Goal: Information Seeking & Learning: Check status

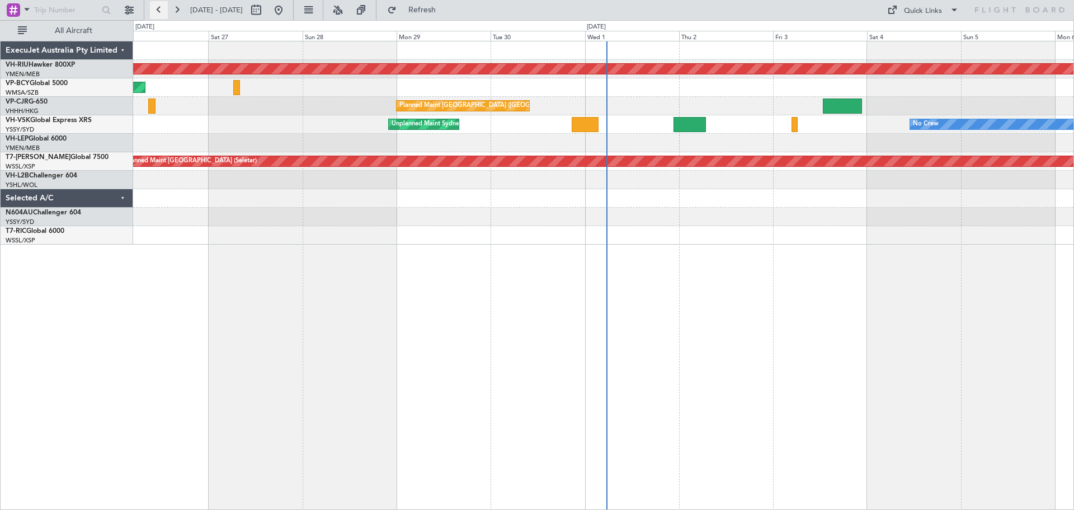
click at [157, 15] on button at bounding box center [159, 10] width 18 height 18
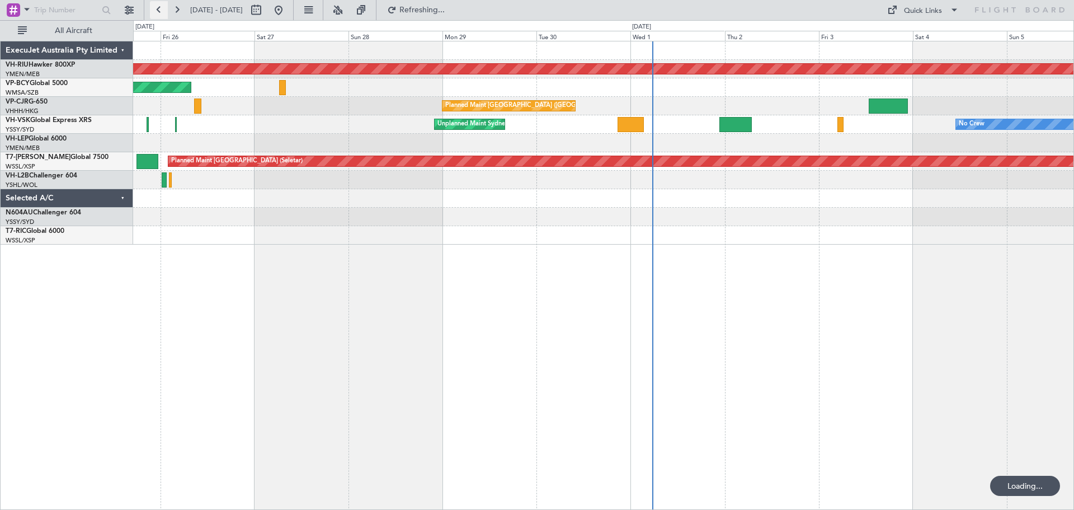
click at [157, 15] on button at bounding box center [159, 10] width 18 height 18
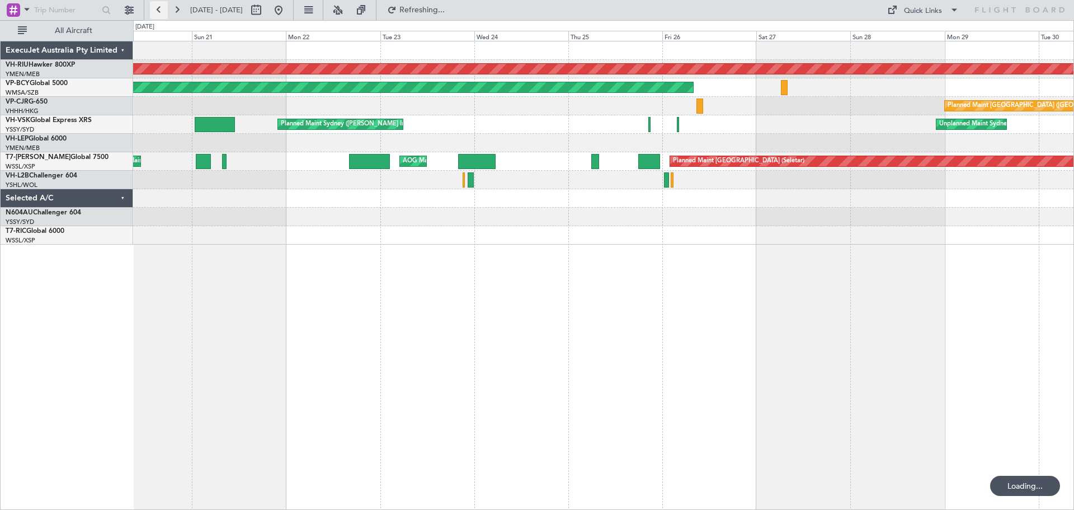
click at [157, 15] on button at bounding box center [159, 10] width 18 height 18
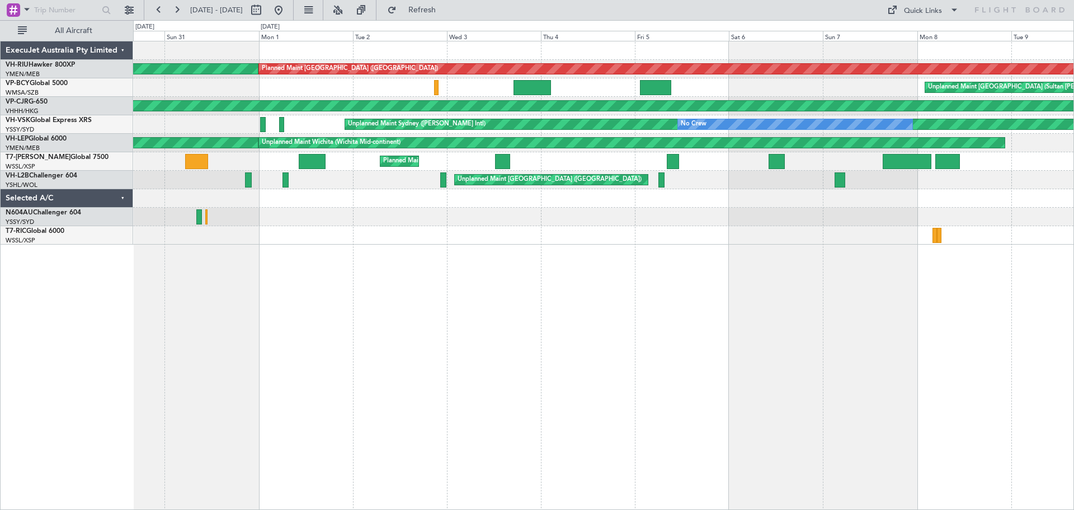
click at [357, 258] on div "Planned Maint [GEOGRAPHIC_DATA] ([GEOGRAPHIC_DATA]) Planned Maint [GEOGRAPHIC_D…" at bounding box center [603, 275] width 941 height 469
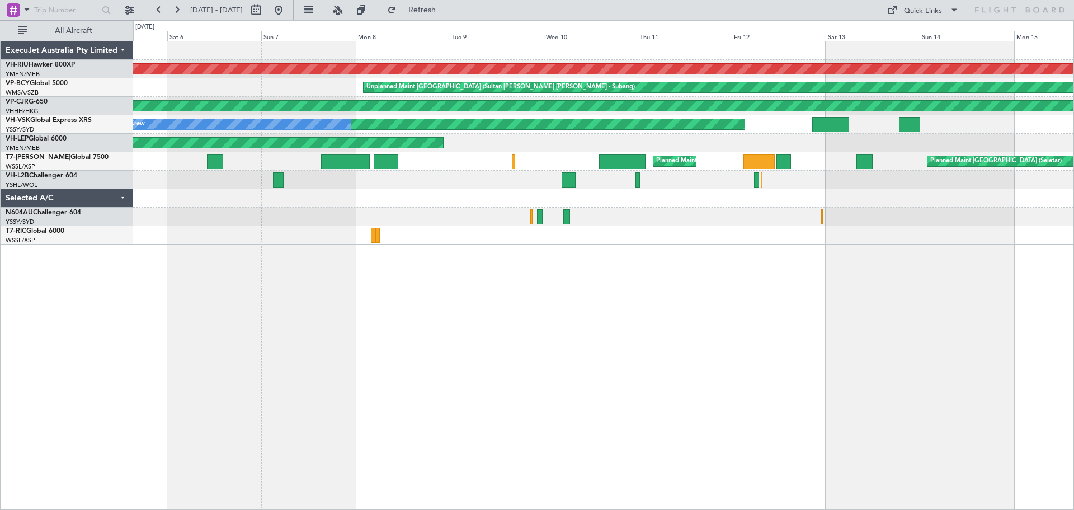
click at [328, 284] on div "Planned Maint [GEOGRAPHIC_DATA] ([GEOGRAPHIC_DATA]) Unplanned Maint [GEOGRAPHIC…" at bounding box center [603, 275] width 941 height 469
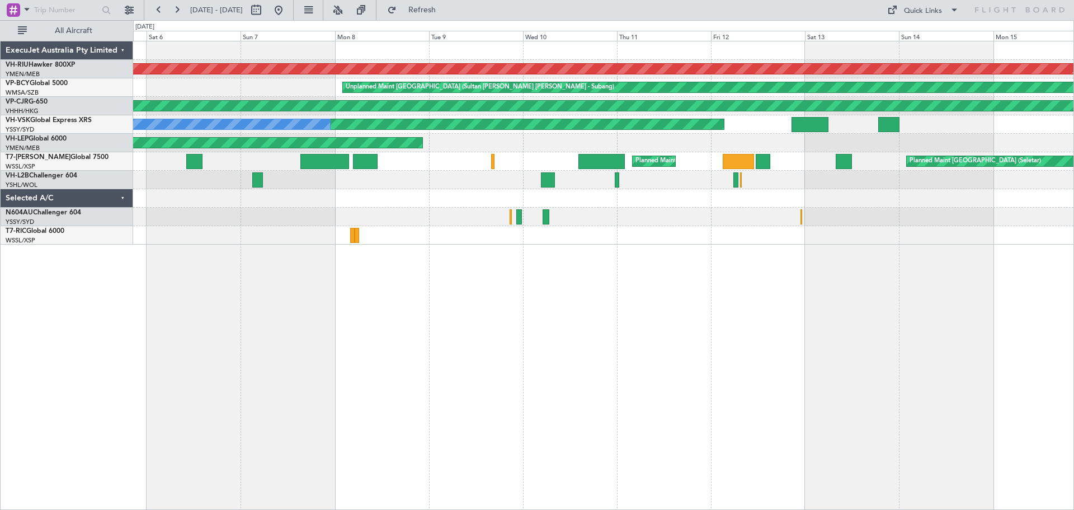
click at [614, 322] on div "Planned Maint [GEOGRAPHIC_DATA] ([GEOGRAPHIC_DATA]) Unplanned Maint [GEOGRAPHIC…" at bounding box center [603, 275] width 941 height 469
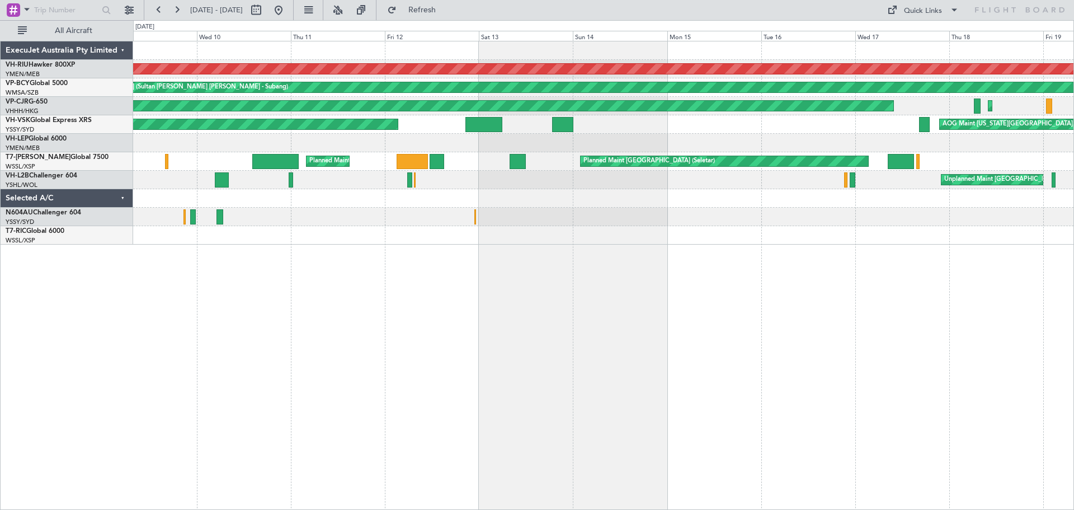
click at [777, 357] on div "Planned Maint [GEOGRAPHIC_DATA] ([GEOGRAPHIC_DATA]) Unplanned Maint [GEOGRAPHIC…" at bounding box center [603, 275] width 941 height 469
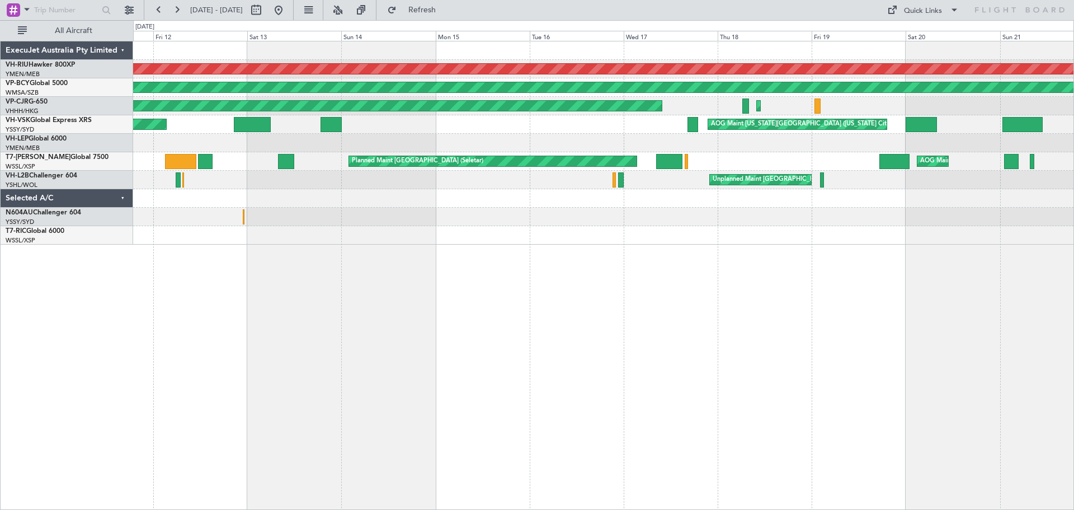
click at [871, 368] on div "Planned Maint [GEOGRAPHIC_DATA] ([GEOGRAPHIC_DATA]) Unplanned Maint [GEOGRAPHIC…" at bounding box center [603, 275] width 941 height 469
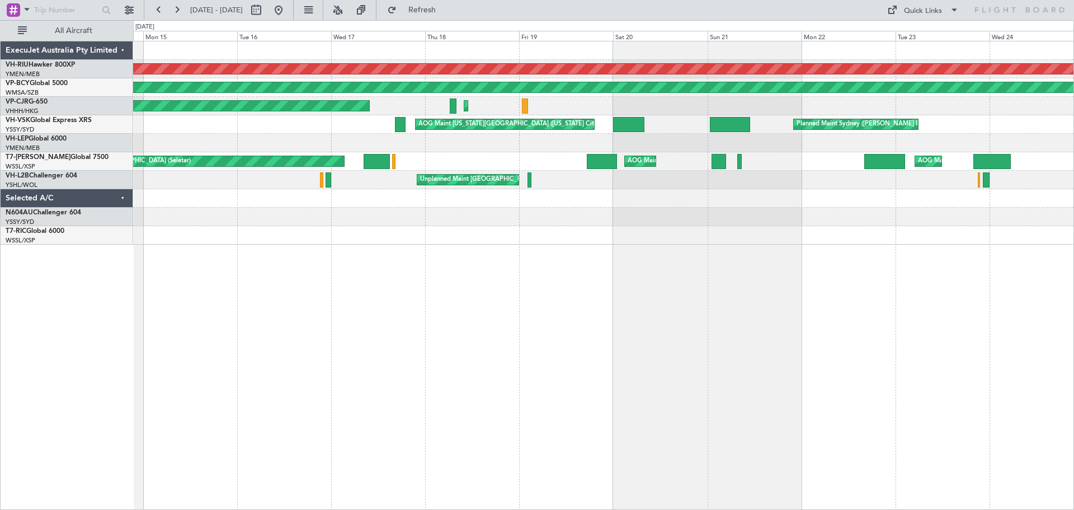
click at [905, 364] on div "Planned Maint [GEOGRAPHIC_DATA] ([GEOGRAPHIC_DATA]) Unplanned Maint [GEOGRAPHIC…" at bounding box center [603, 275] width 941 height 469
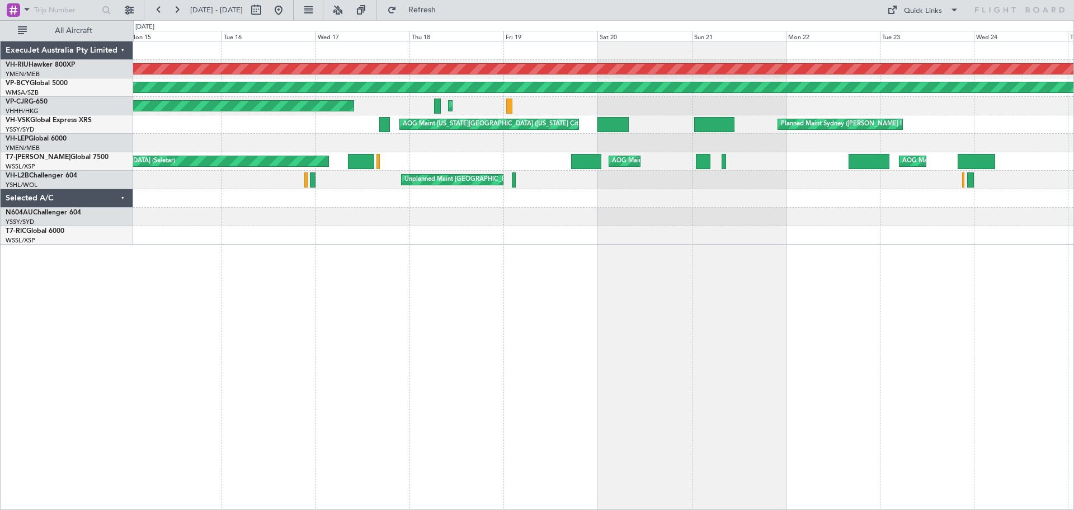
click at [934, 369] on div "Planned Maint [GEOGRAPHIC_DATA] ([GEOGRAPHIC_DATA]) Unplanned Maint [GEOGRAPHIC…" at bounding box center [603, 275] width 941 height 469
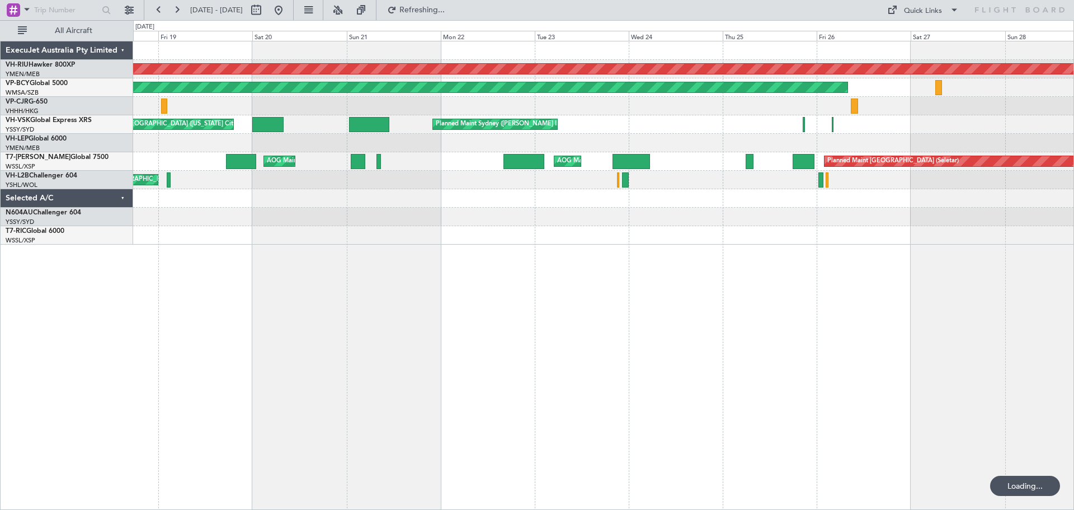
click at [327, 259] on div "Planned Maint [GEOGRAPHIC_DATA] ([GEOGRAPHIC_DATA]) Unplanned Maint [GEOGRAPHIC…" at bounding box center [603, 275] width 941 height 469
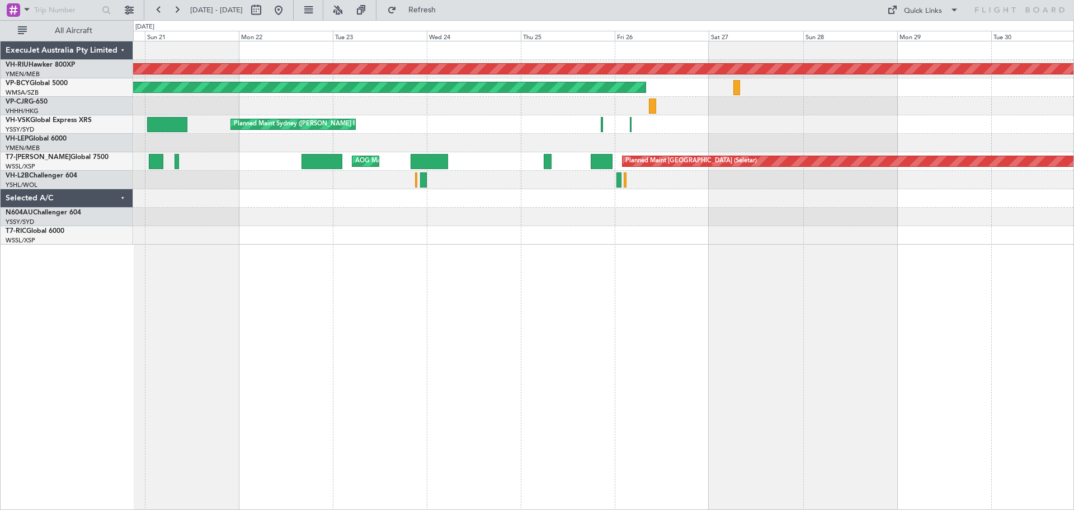
click at [450, 239] on div "Planned Maint [GEOGRAPHIC_DATA] ([GEOGRAPHIC_DATA]) Unplanned Maint [GEOGRAPHIC…" at bounding box center [603, 275] width 941 height 469
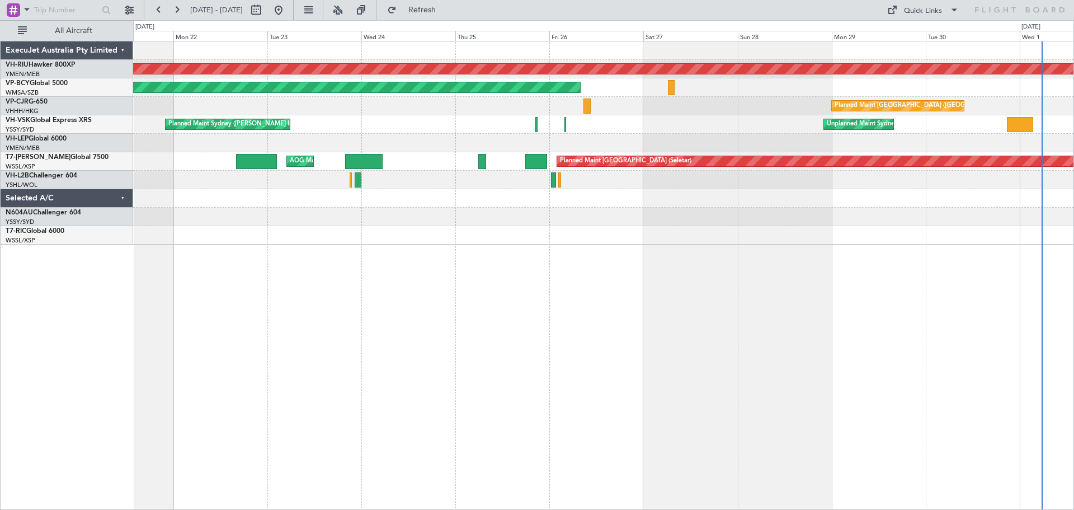
click at [1071, 365] on div "Planned Maint [GEOGRAPHIC_DATA] ([GEOGRAPHIC_DATA]) Unplanned Maint [GEOGRAPHIC…" at bounding box center [603, 275] width 941 height 469
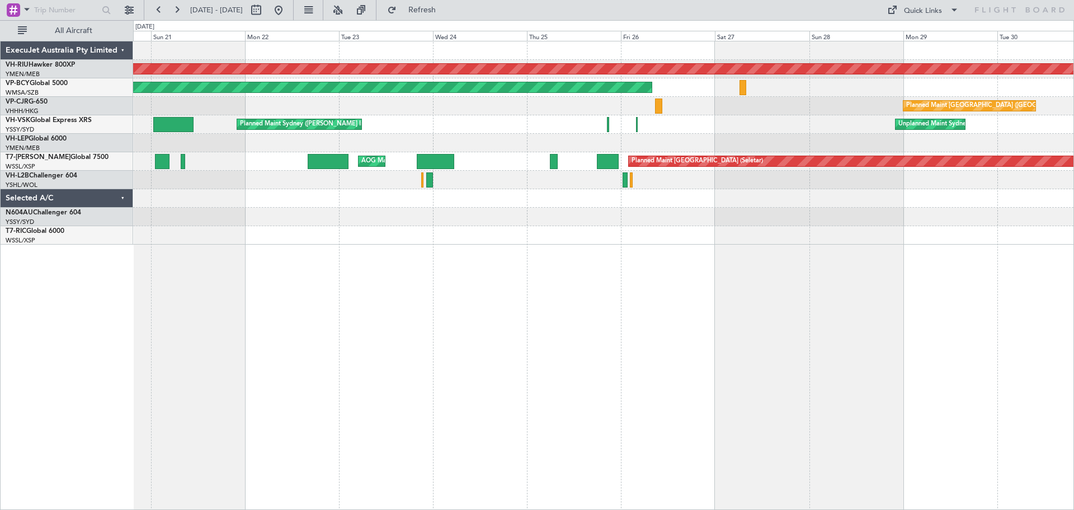
click at [1006, 339] on div "Planned Maint [GEOGRAPHIC_DATA] ([GEOGRAPHIC_DATA]) Unplanned Maint [GEOGRAPHIC…" at bounding box center [603, 275] width 941 height 469
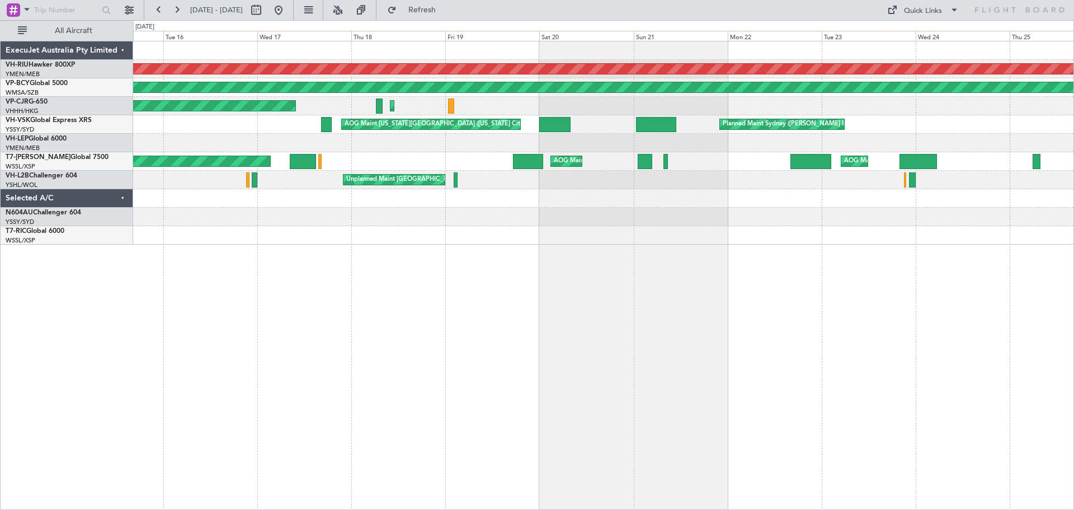
click at [910, 348] on div "Planned Maint [GEOGRAPHIC_DATA] ([GEOGRAPHIC_DATA]) Unplanned Maint [GEOGRAPHIC…" at bounding box center [603, 275] width 941 height 469
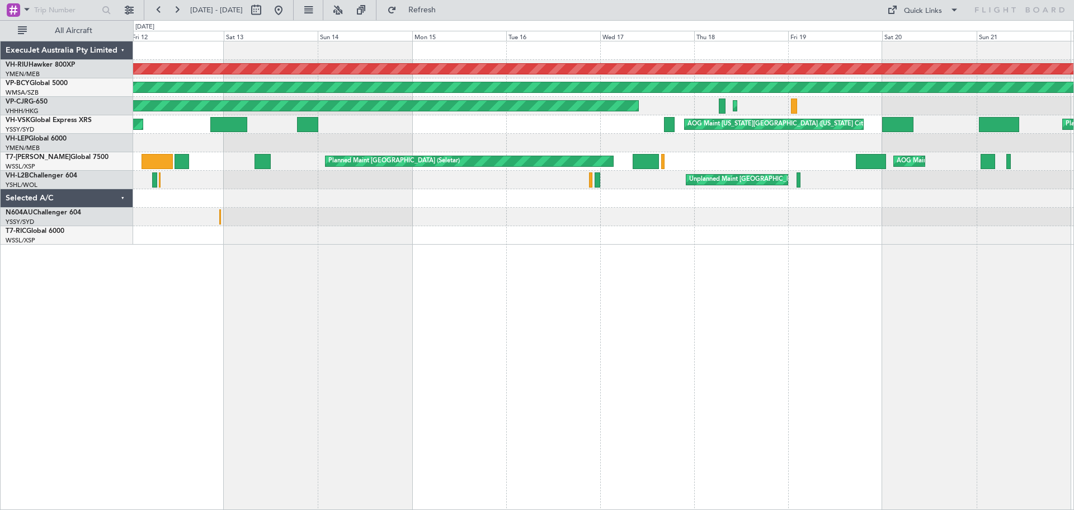
click at [877, 338] on div "Planned Maint [GEOGRAPHIC_DATA] ([GEOGRAPHIC_DATA]) Unplanned Maint [GEOGRAPHIC…" at bounding box center [603, 275] width 941 height 469
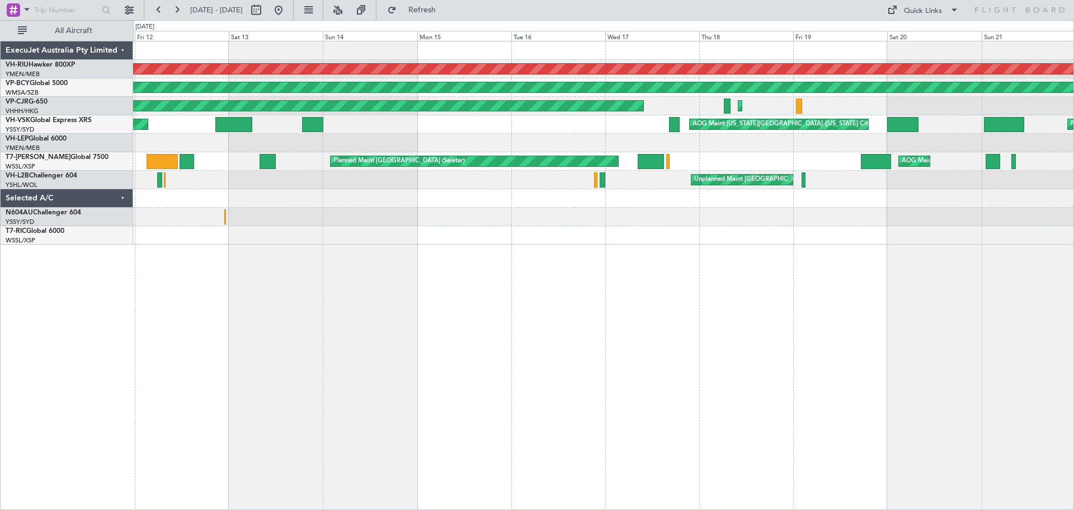
click at [782, 326] on div "Planned Maint [GEOGRAPHIC_DATA] ([GEOGRAPHIC_DATA]) Unplanned Maint [GEOGRAPHIC…" at bounding box center [603, 275] width 941 height 469
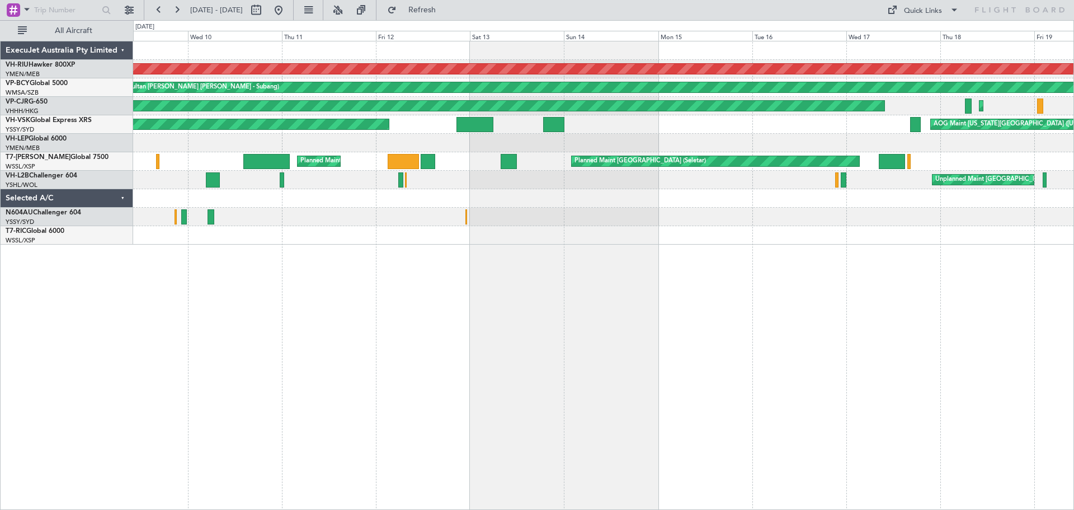
click at [762, 299] on div "Planned Maint [GEOGRAPHIC_DATA] ([GEOGRAPHIC_DATA]) Unplanned Maint [GEOGRAPHIC…" at bounding box center [603, 275] width 941 height 469
